Goal: Task Accomplishment & Management: Manage account settings

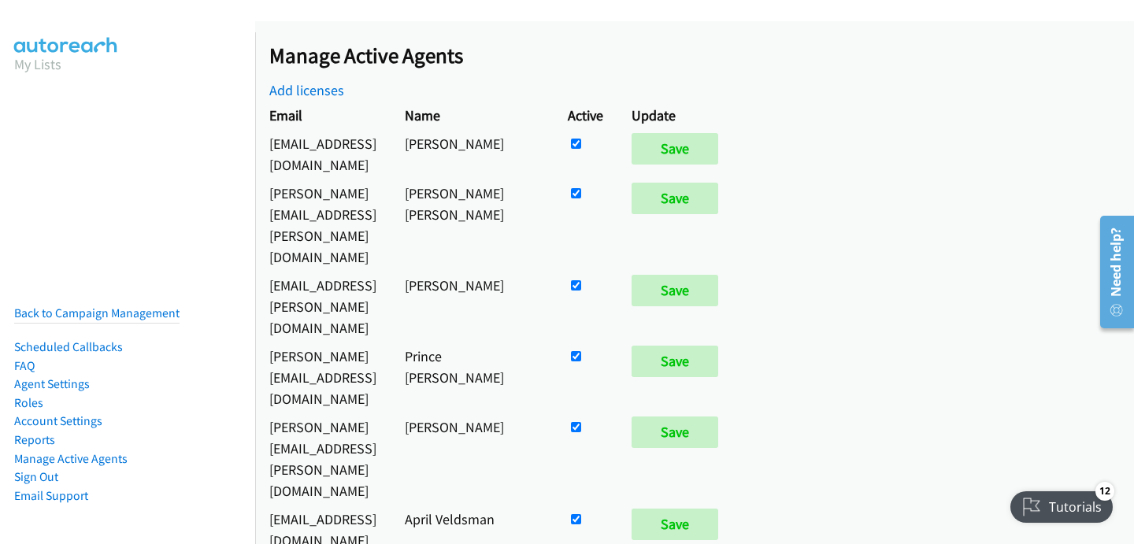
scroll to position [918, 0]
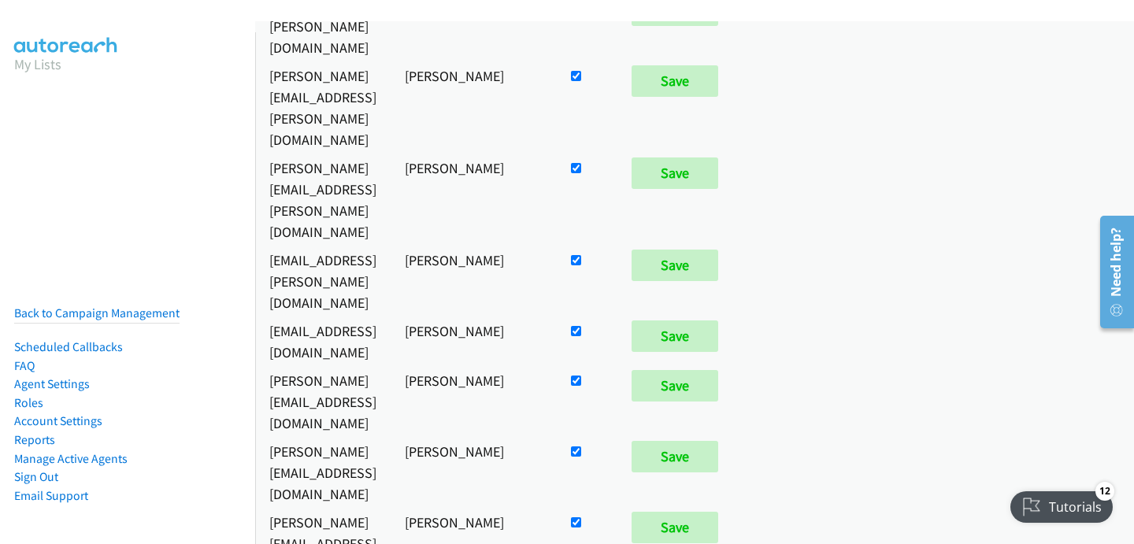
checkbox input "false"
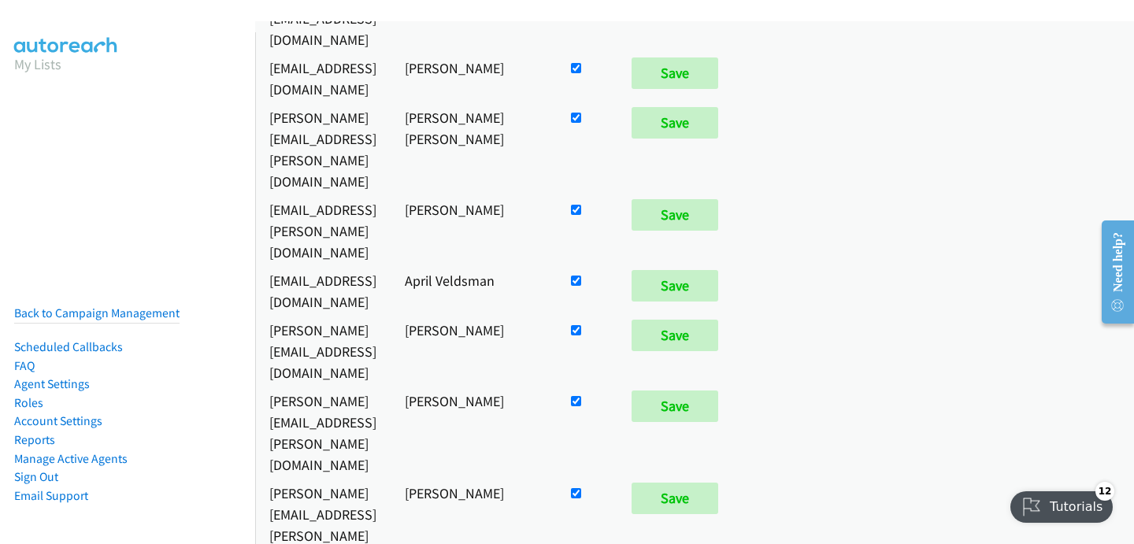
scroll to position [8569, 0]
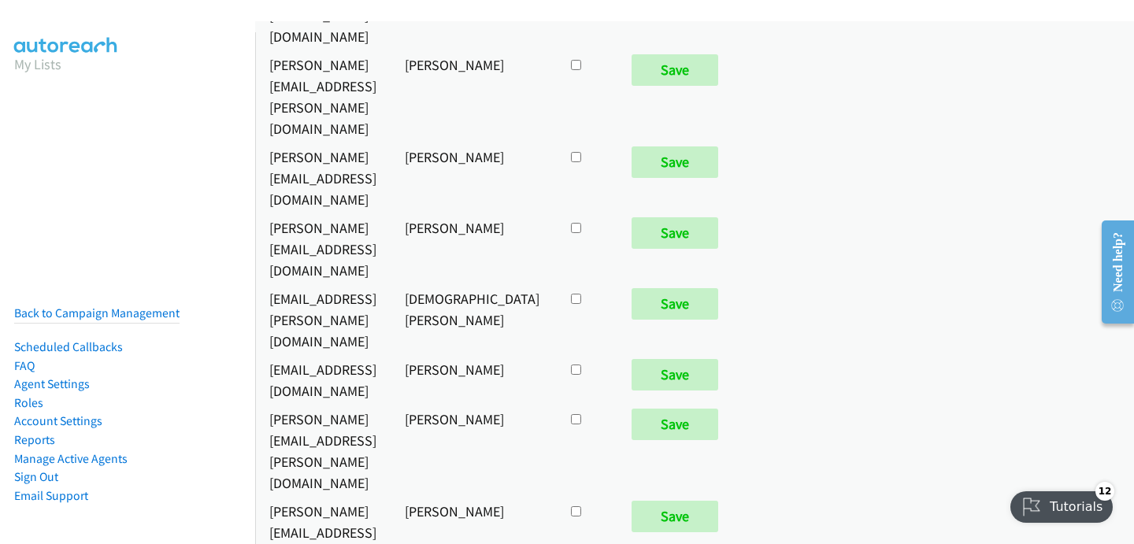
checkbox input "true"
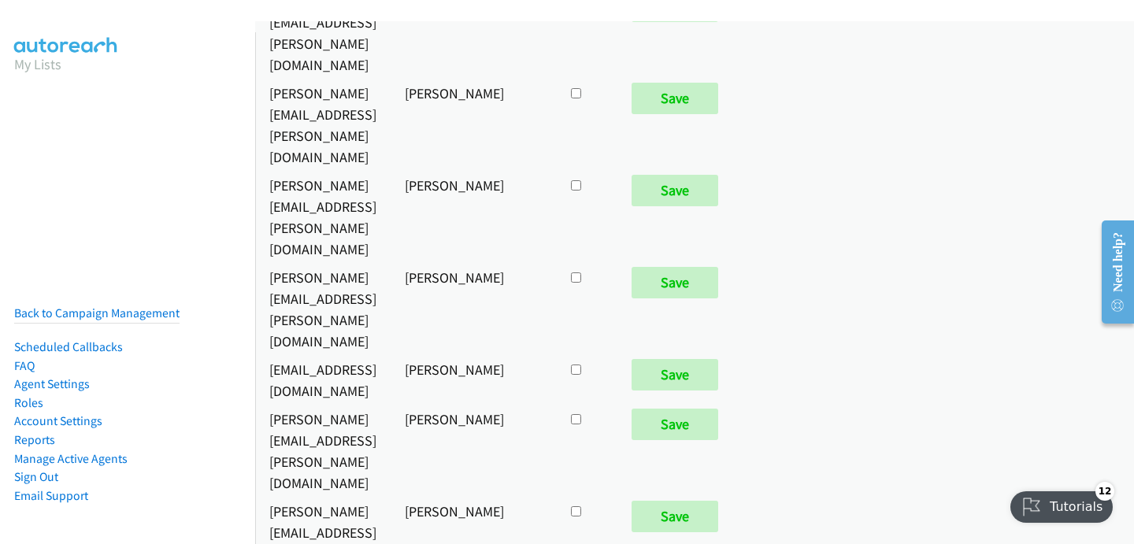
scroll to position [520, 0]
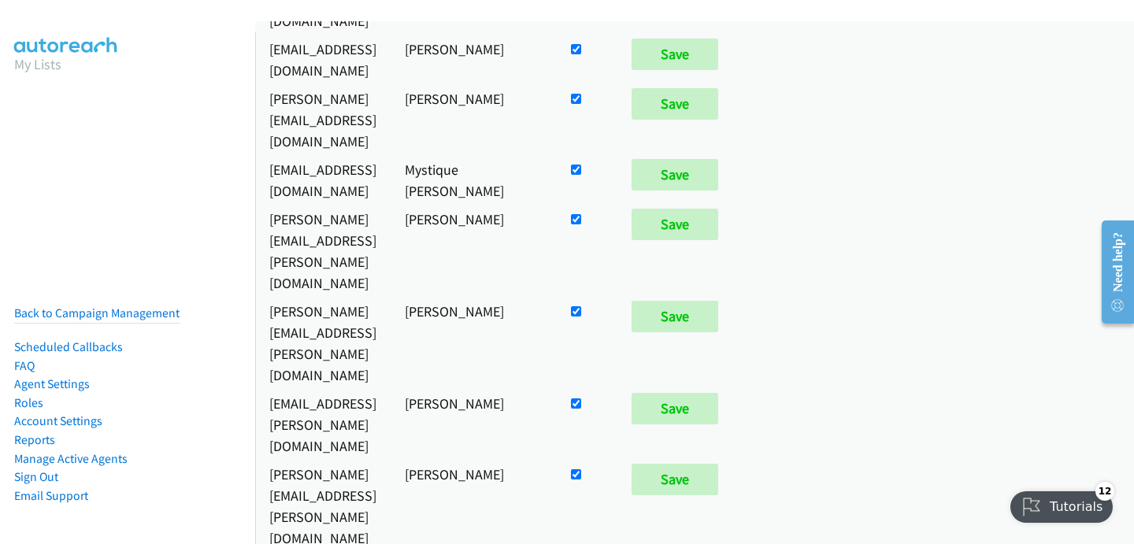
checkbox input "false"
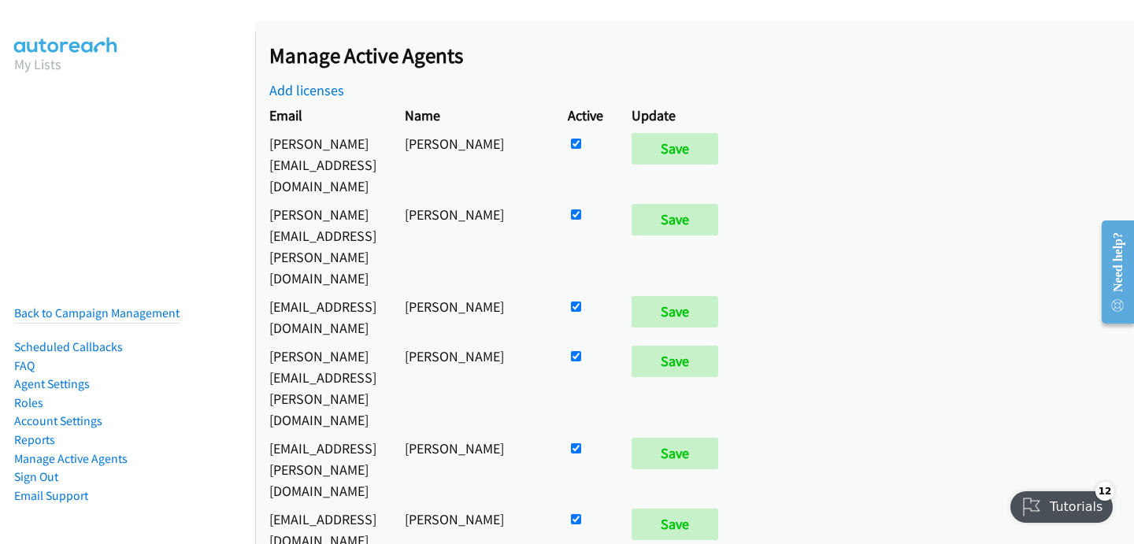
scroll to position [8764, 0]
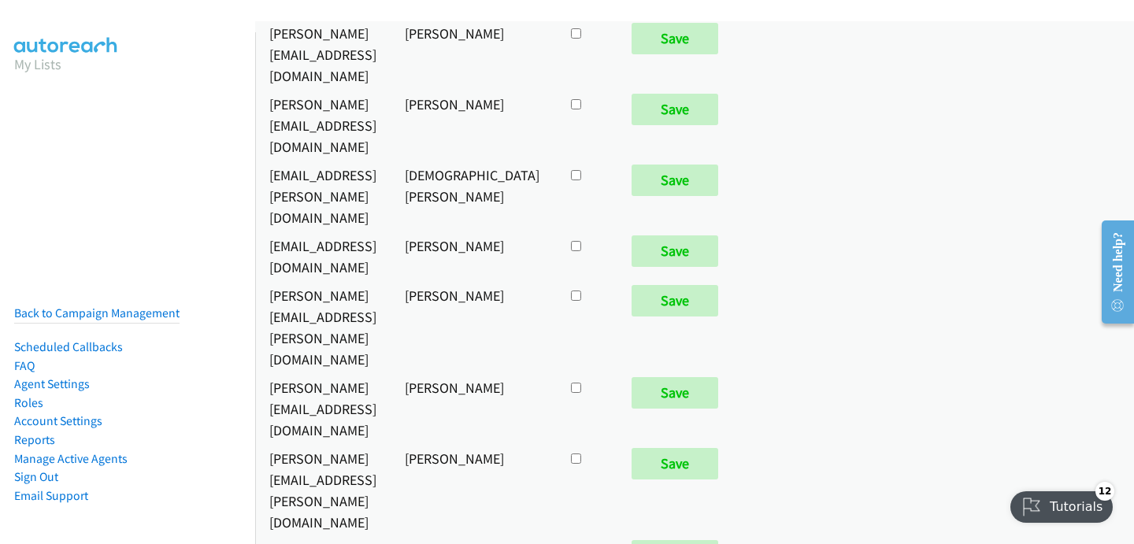
checkbox input "true"
